Goal: Task Accomplishment & Management: Manage account settings

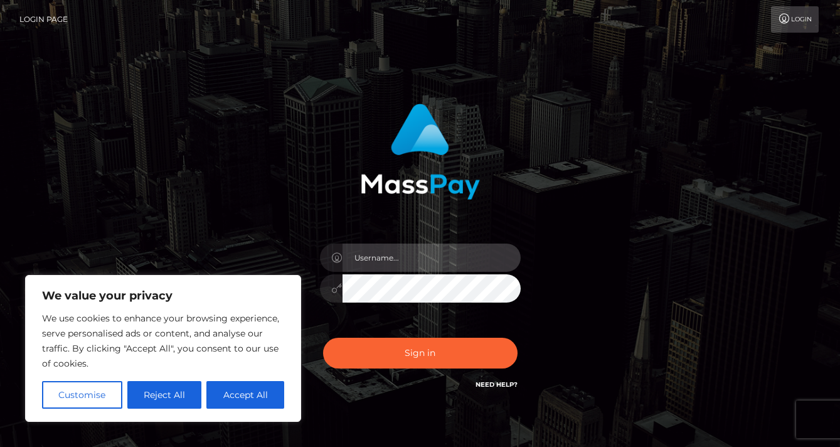
click at [389, 254] on input "text" at bounding box center [432, 258] width 178 height 28
type input "thequinns"
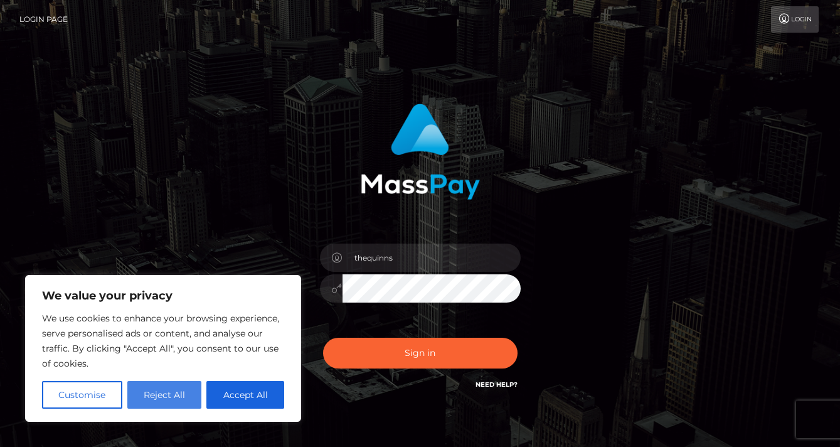
click at [158, 394] on button "Reject All" at bounding box center [164, 395] width 75 height 28
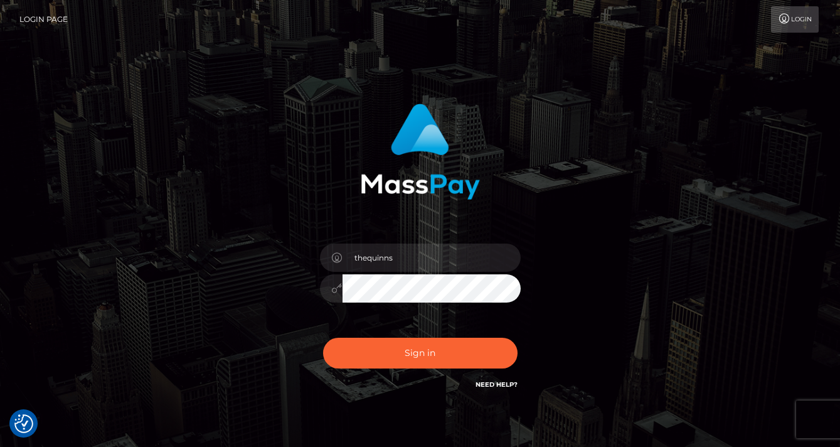
click at [495, 383] on link "Need Help?" at bounding box center [497, 384] width 42 height 8
click at [397, 253] on input "text" at bounding box center [432, 258] width 178 height 28
type input "thequinnsperience@gmail.com"
click at [323, 338] on button "Sign in" at bounding box center [420, 353] width 195 height 31
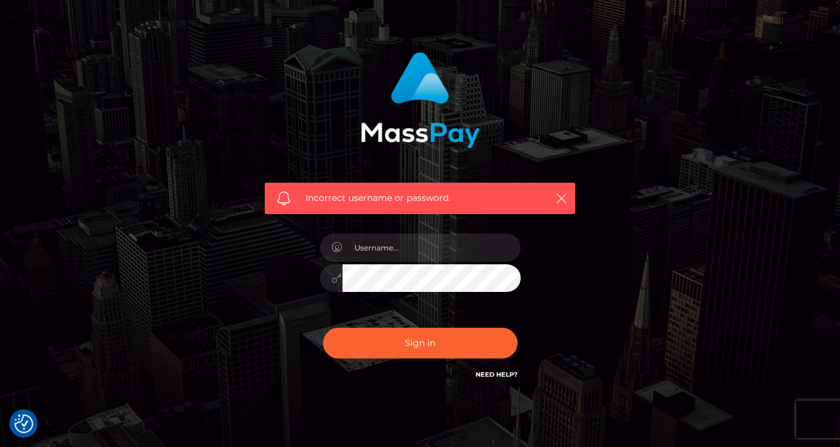
scroll to position [56, 0]
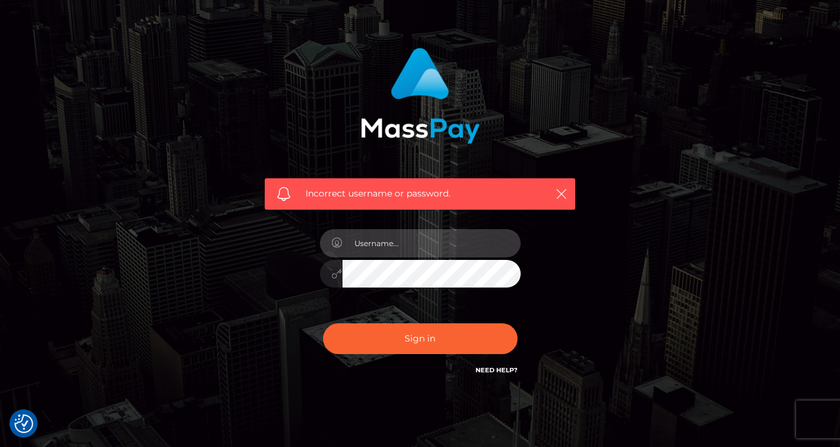
click at [393, 247] on input "text" at bounding box center [432, 243] width 178 height 28
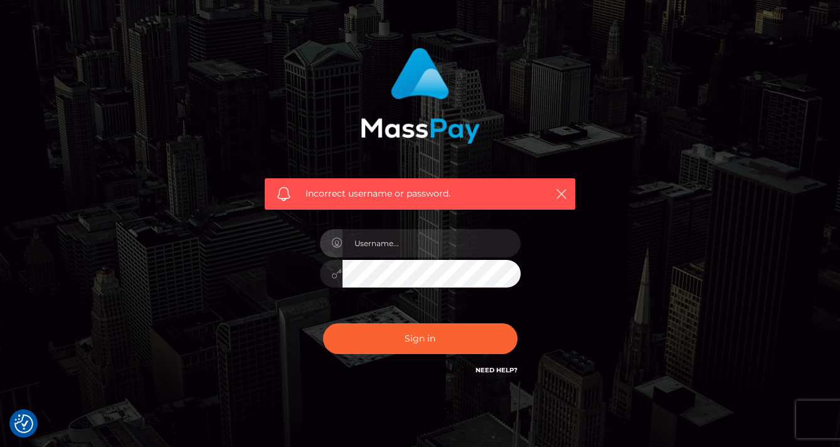
click at [320, 260] on div at bounding box center [331, 274] width 23 height 28
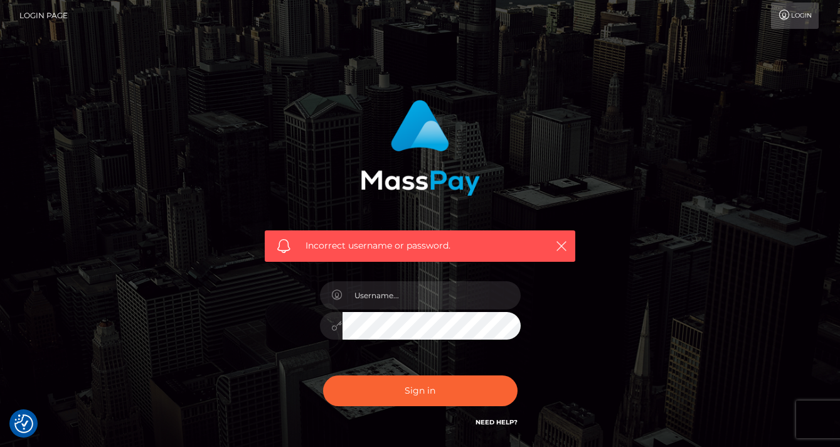
scroll to position [0, 0]
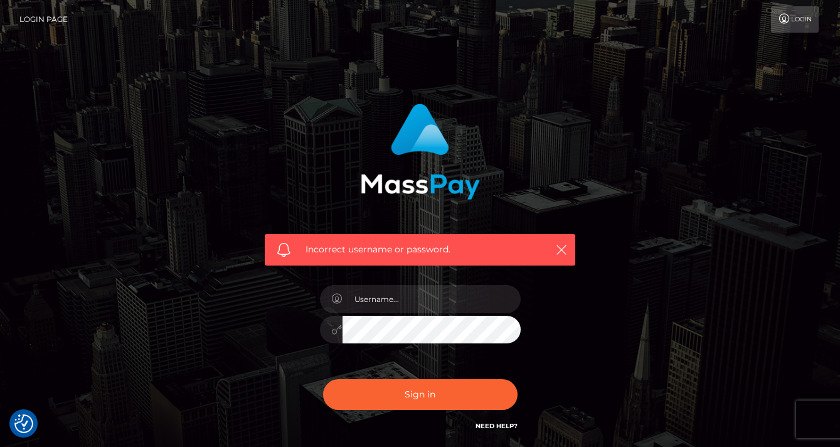
click at [46, 14] on link "Login Page" at bounding box center [43, 19] width 48 height 26
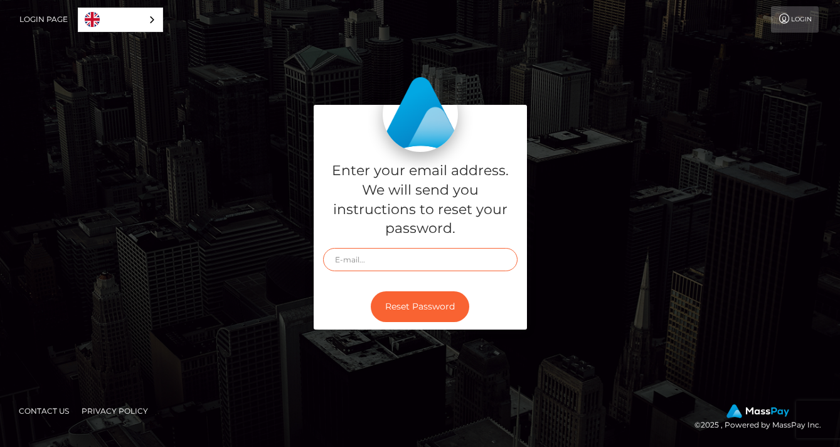
click at [352, 255] on input "text" at bounding box center [420, 259] width 195 height 23
click at [55, 14] on link "Login Page" at bounding box center [43, 19] width 48 height 26
click at [398, 262] on input "text" at bounding box center [420, 259] width 195 height 23
type input "thequinnsperience@gmail.com"
click at [403, 311] on button "Reset Password" at bounding box center [420, 306] width 99 height 31
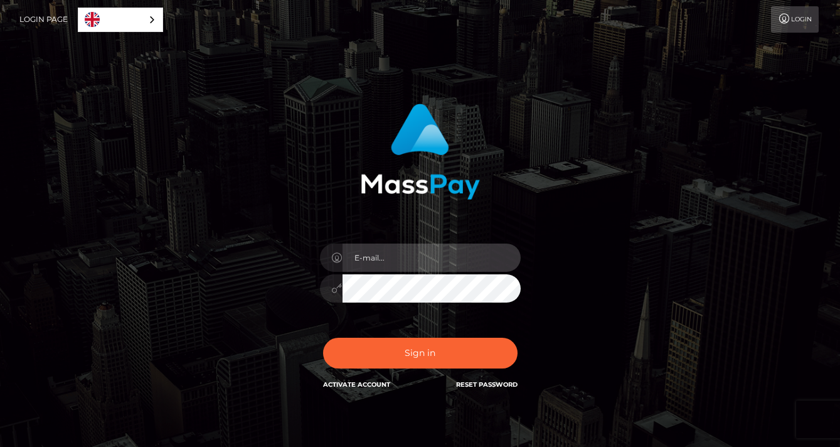
type input "[EMAIL_ADDRESS][DOMAIN_NAME]"
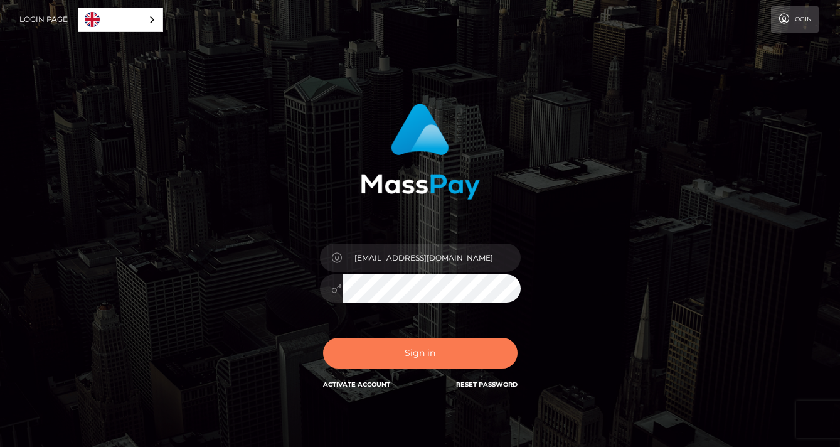
click at [411, 343] on button "Sign in" at bounding box center [420, 353] width 195 height 31
